Goal: Find contact information: Find contact information

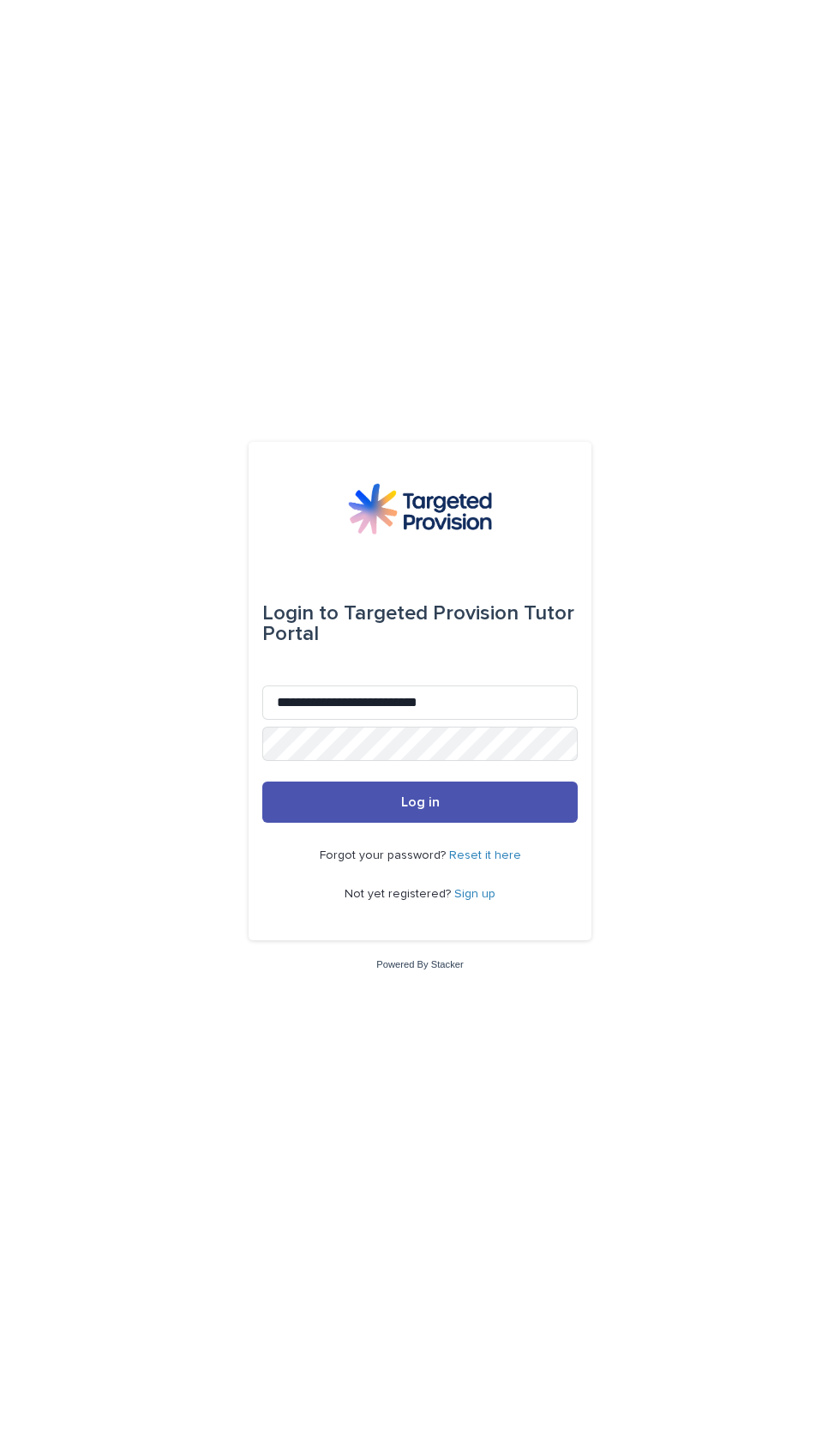
click at [517, 823] on button "Log in" at bounding box center [420, 801] width 315 height 41
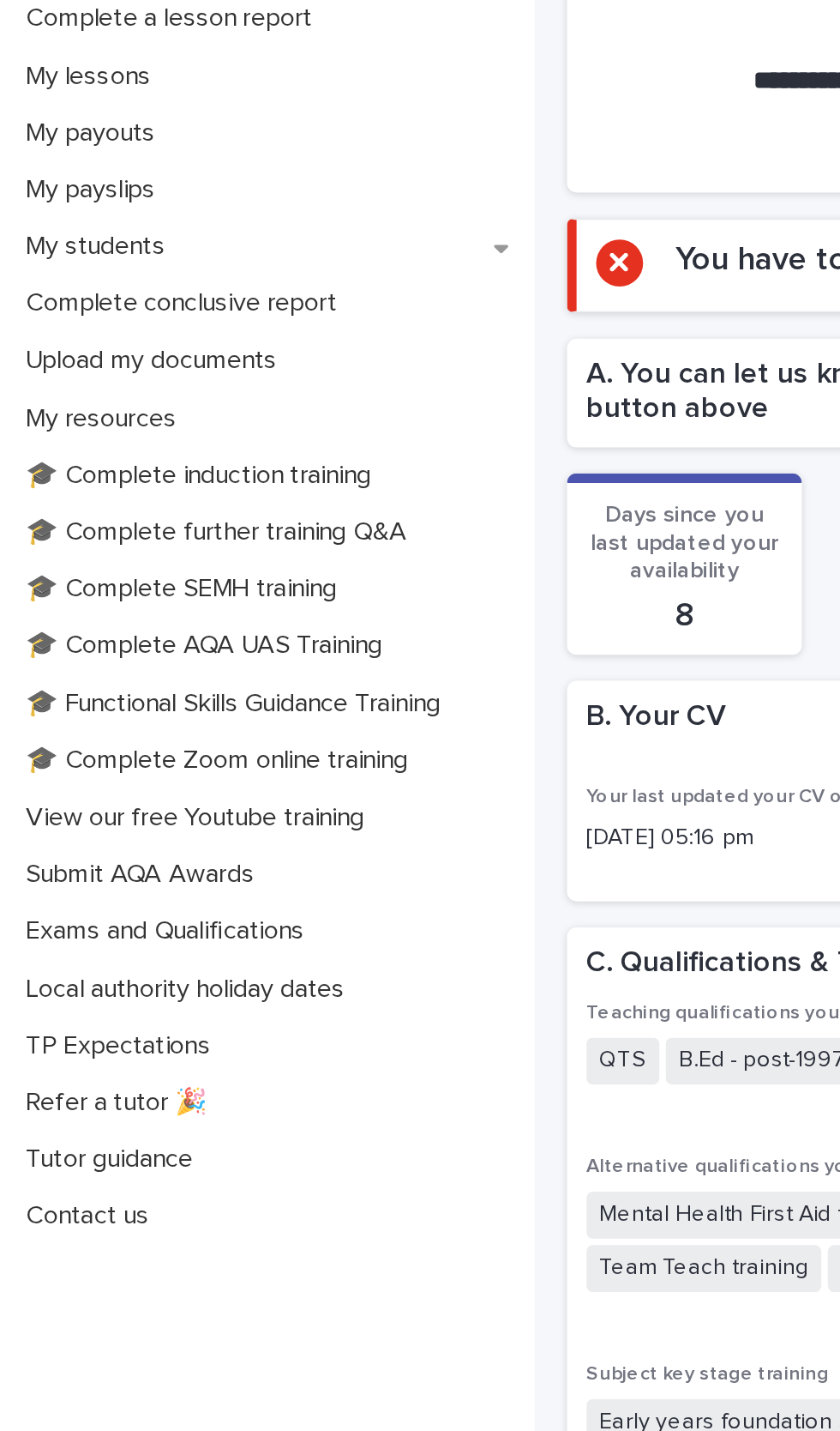
click at [58, 450] on p "My students" at bounding box center [54, 451] width 95 height 17
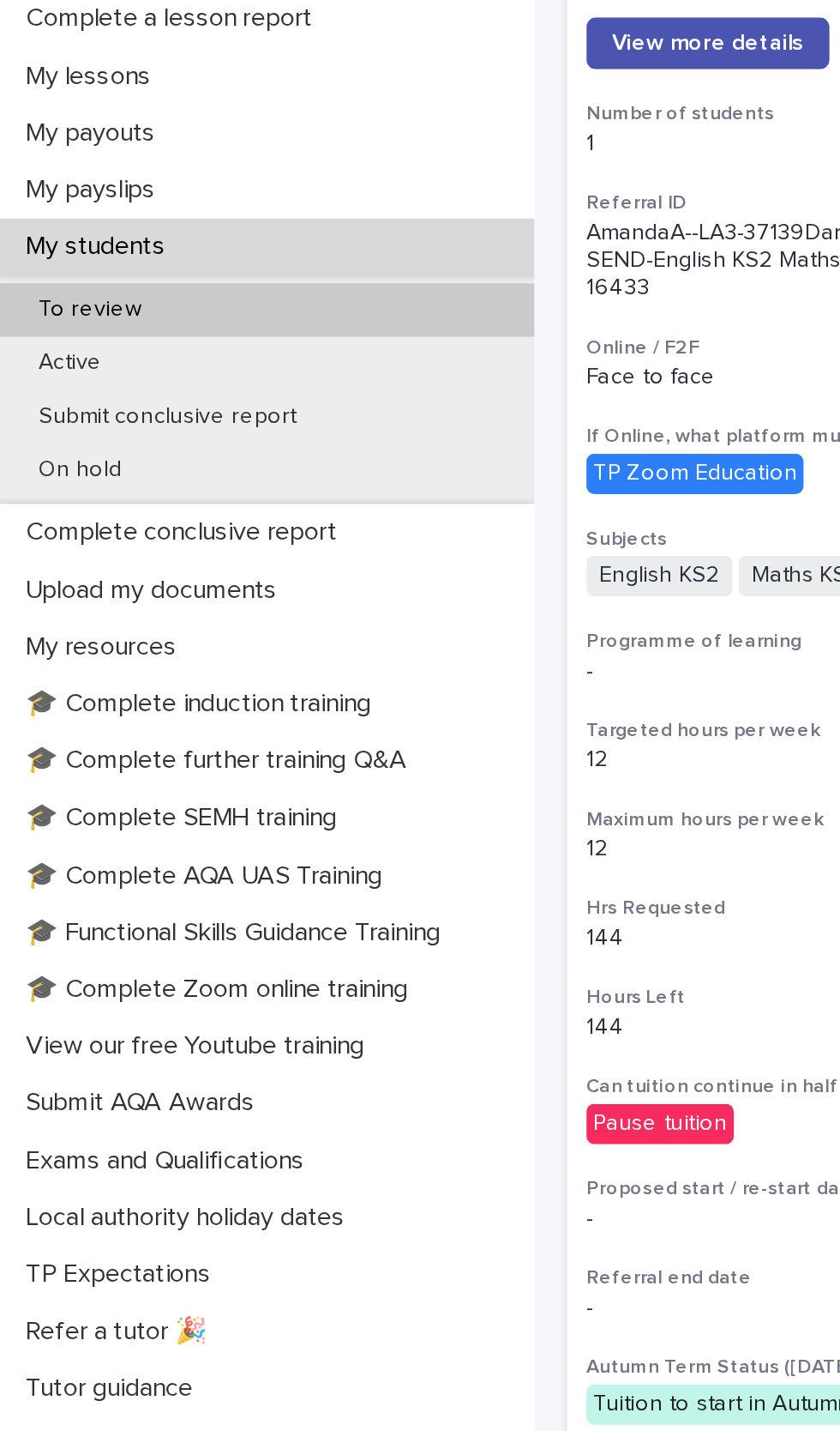
click at [142, 492] on div "To review" at bounding box center [142, 485] width 283 height 29
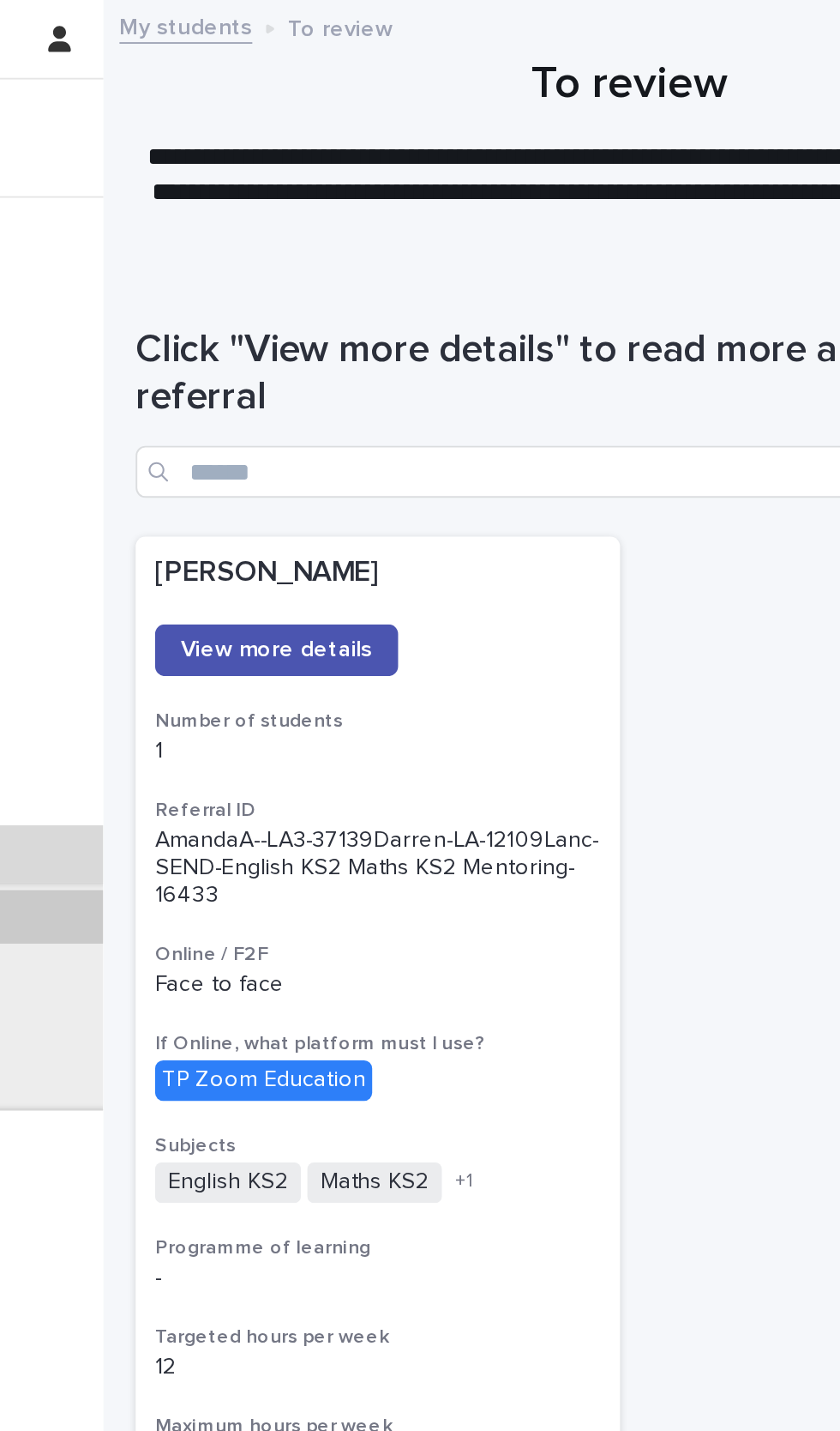
click at [387, 338] on span "View more details" at bounding box center [374, 344] width 101 height 12
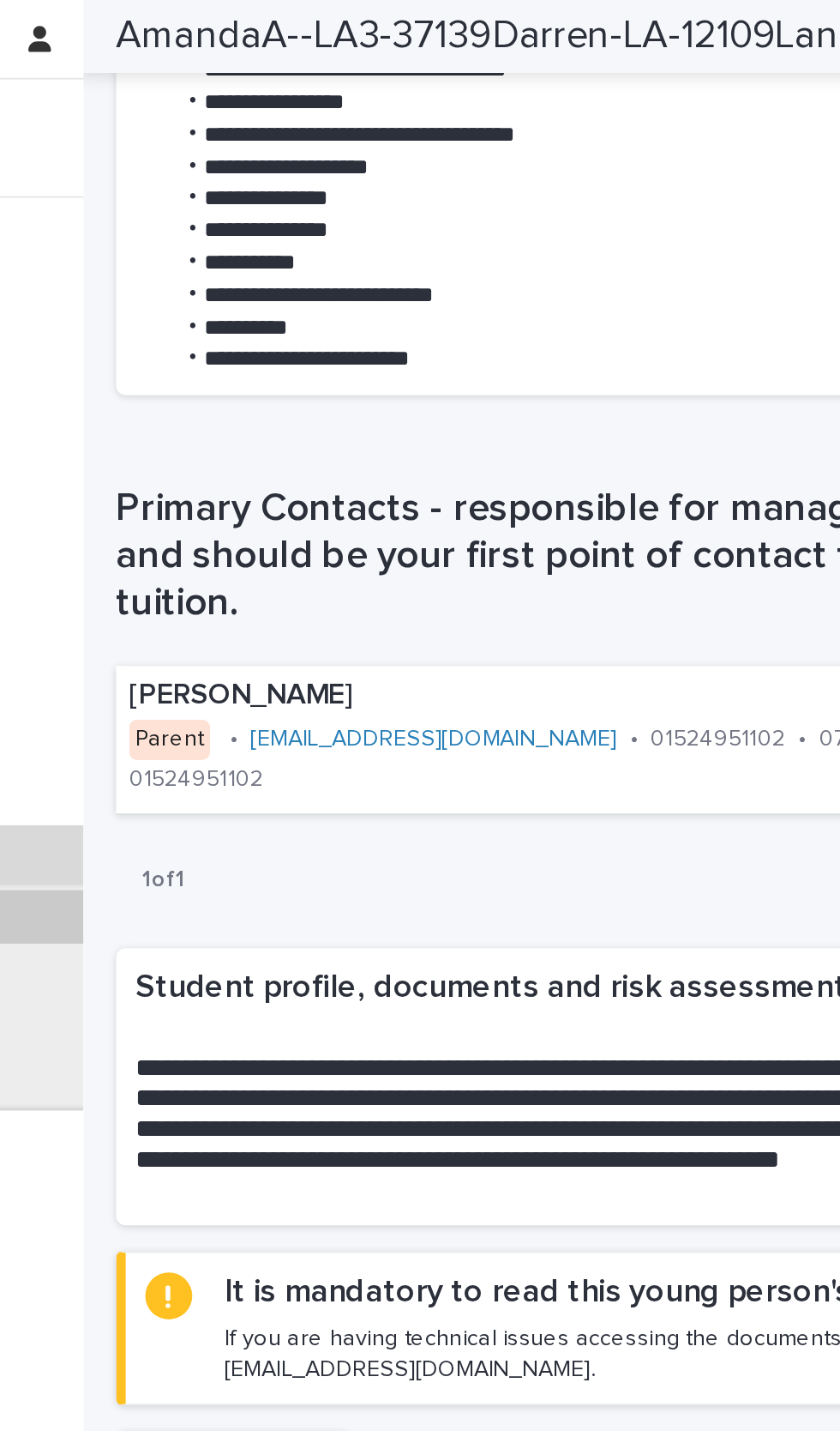
scroll to position [888, 0]
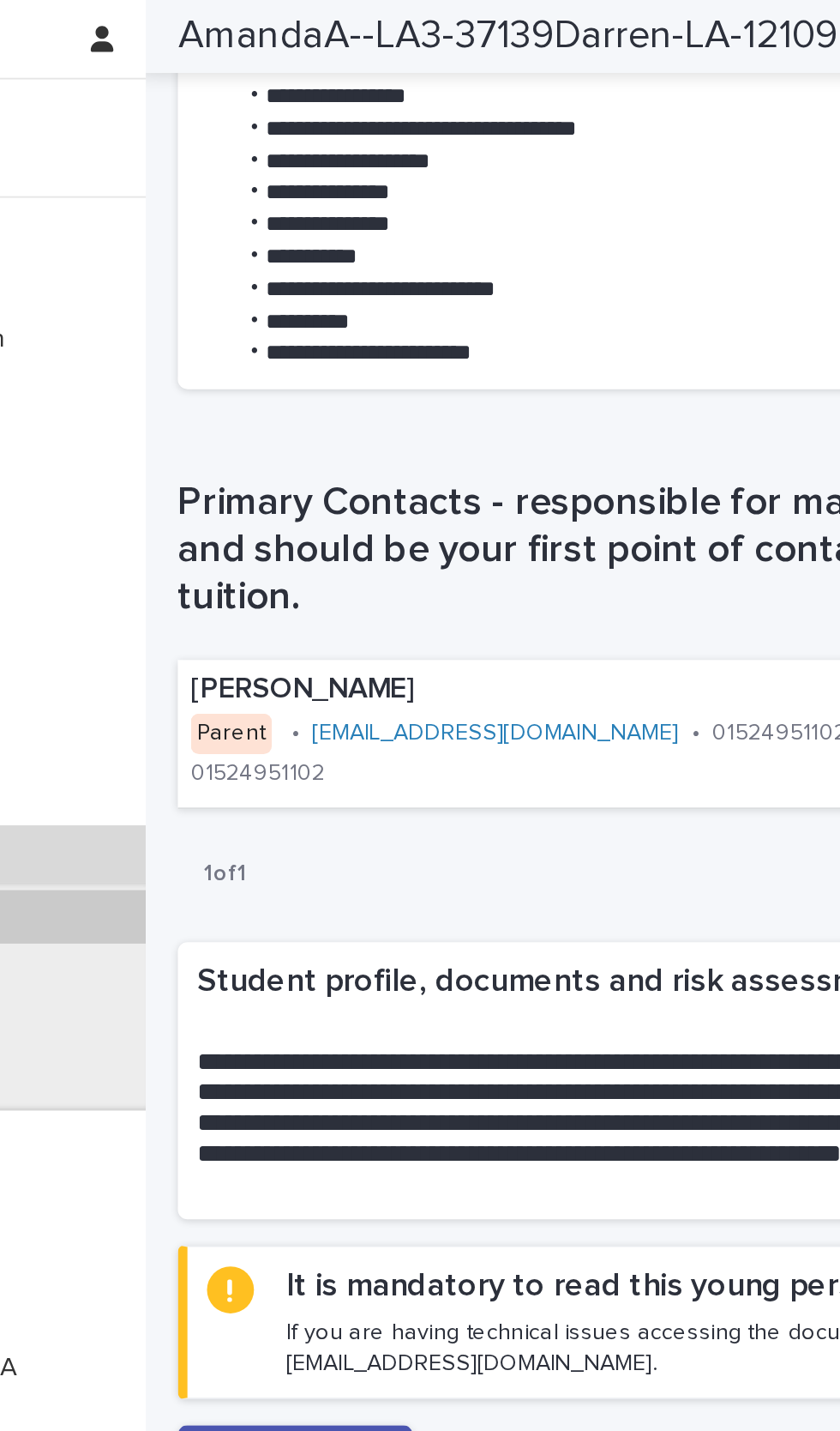
click at [465, 394] on link "sharonelaineholden@hotmail.com" at bounding box center [467, 388] width 194 height 12
